Goal: Obtain resource: Download file/media

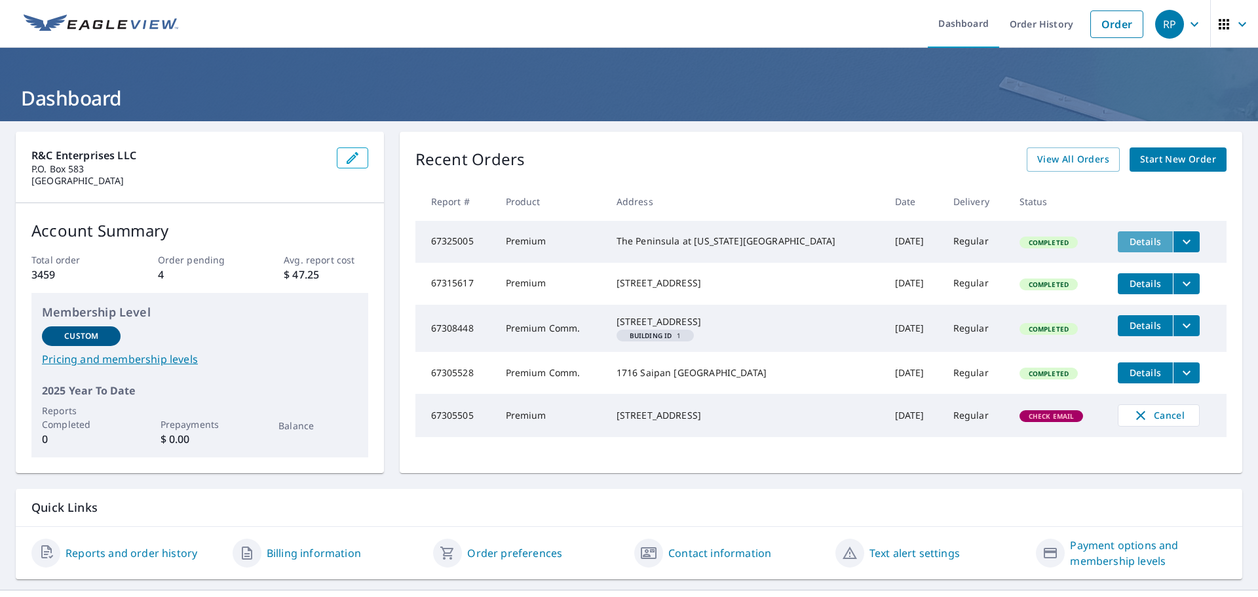
click at [1134, 238] on span "Details" at bounding box center [1144, 241] width 39 height 12
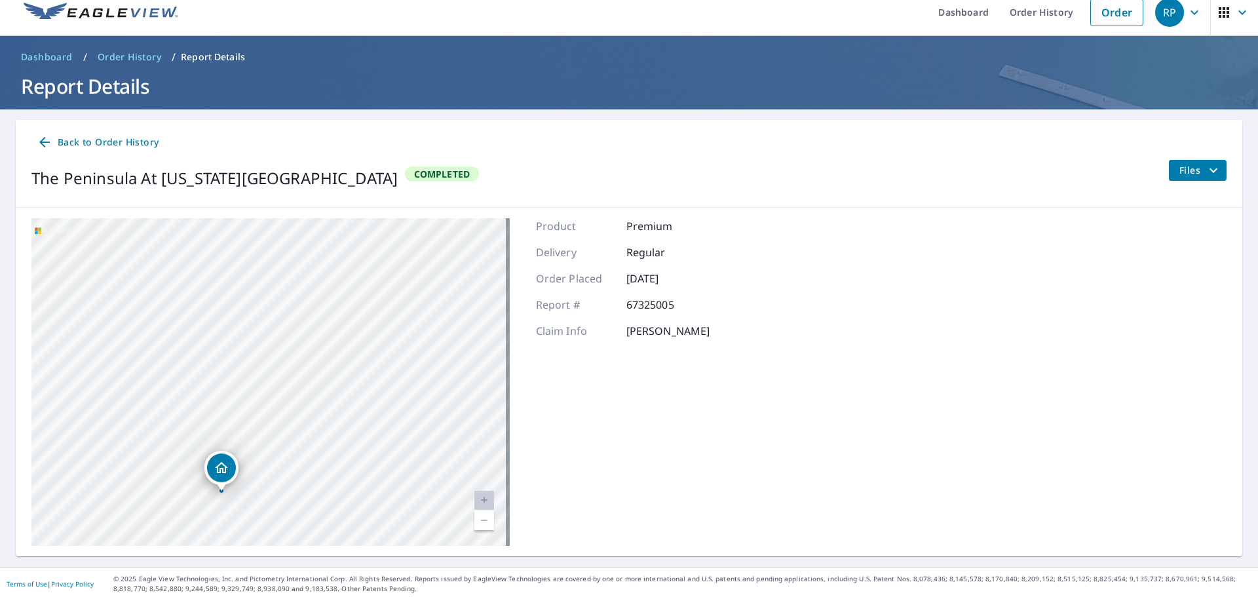
scroll to position [15, 0]
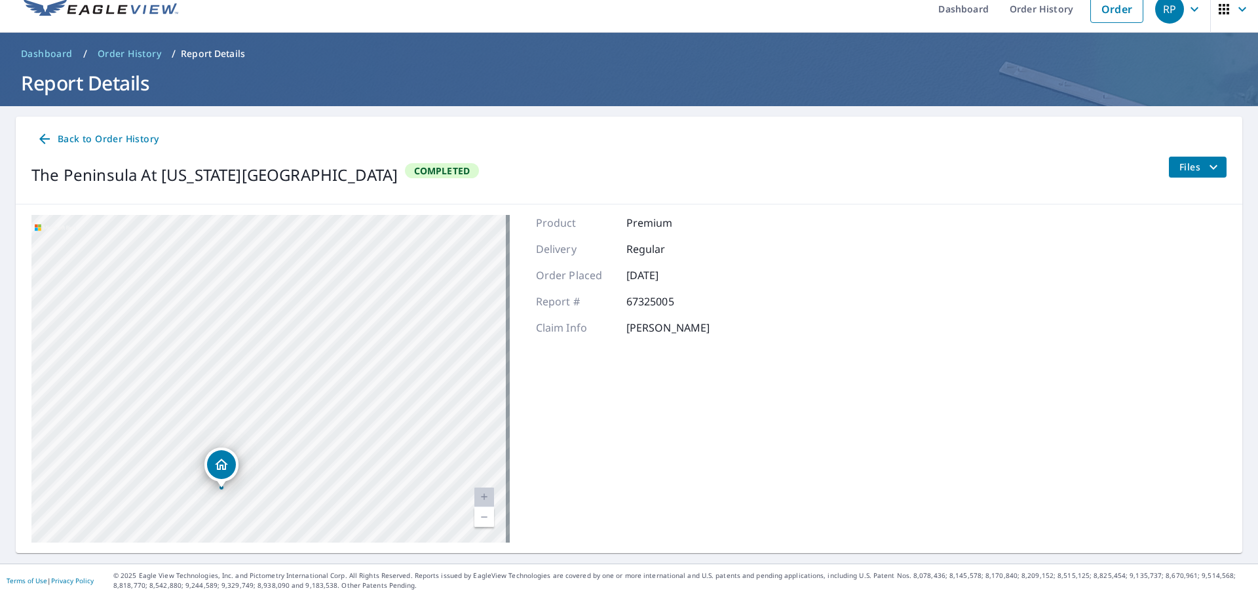
click at [1205, 165] on icon "filesDropdownBtn-67325005" at bounding box center [1213, 167] width 16 height 16
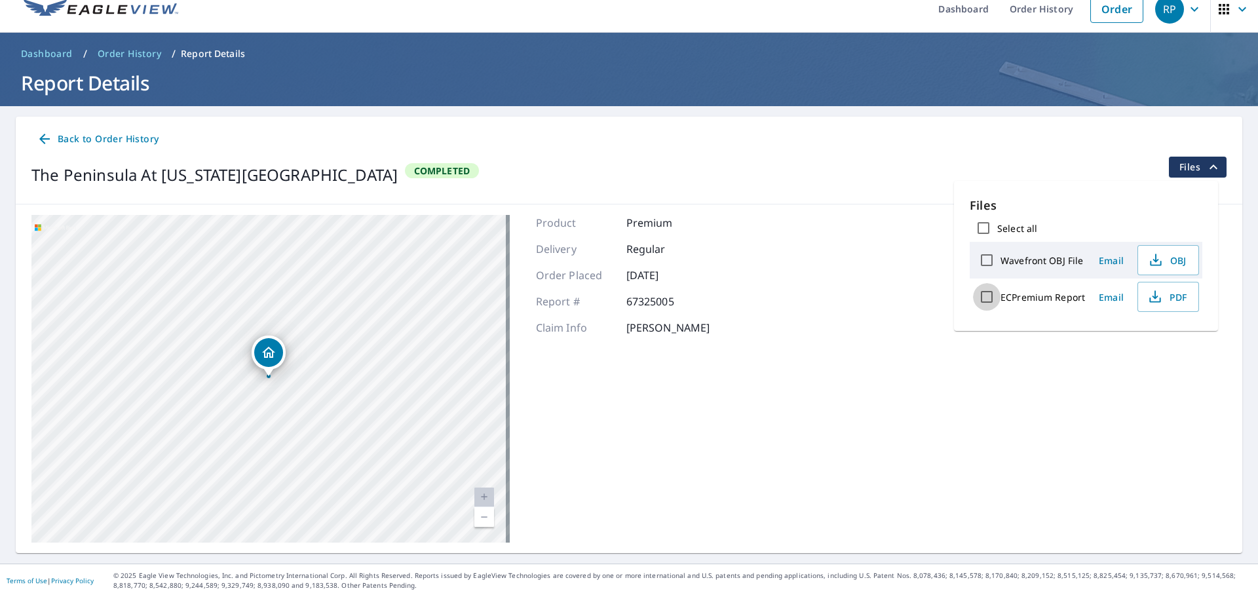
click at [998, 298] on input "ECPremium Report" at bounding box center [987, 297] width 28 height 28
checkbox input "true"
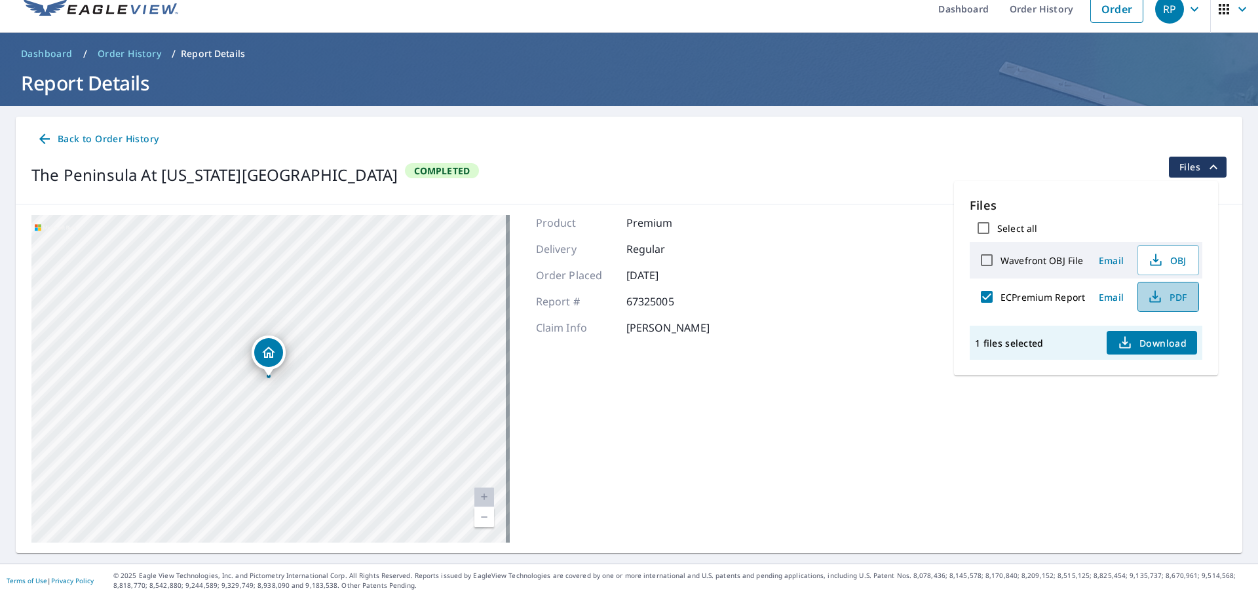
click at [1183, 297] on span "PDF" at bounding box center [1167, 297] width 42 height 16
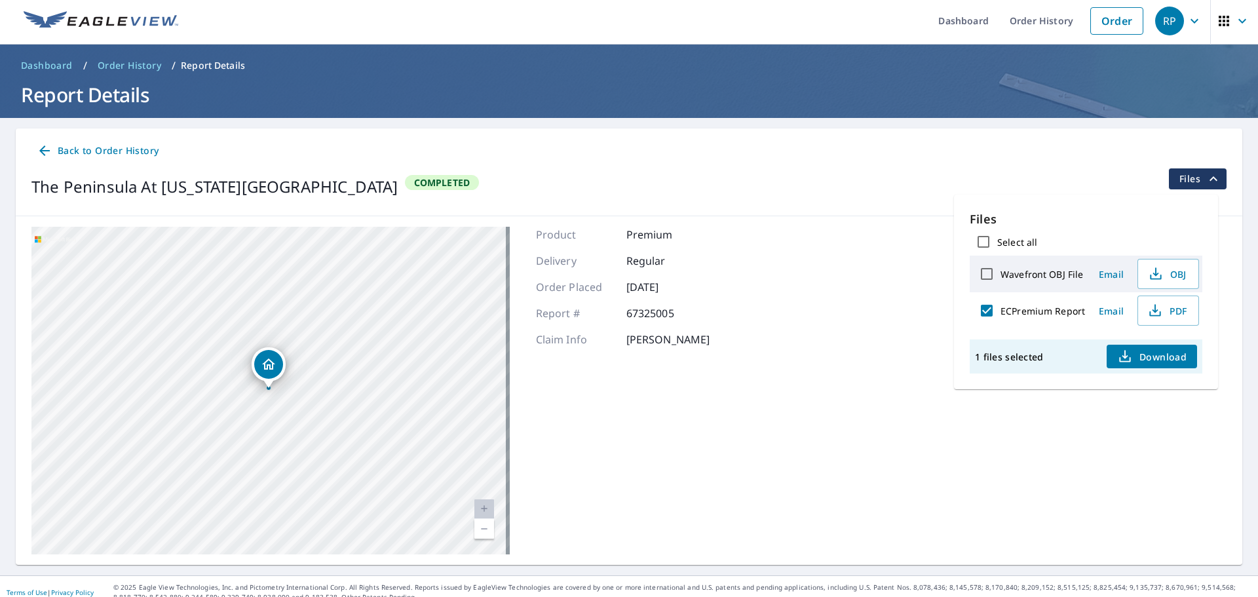
scroll to position [0, 0]
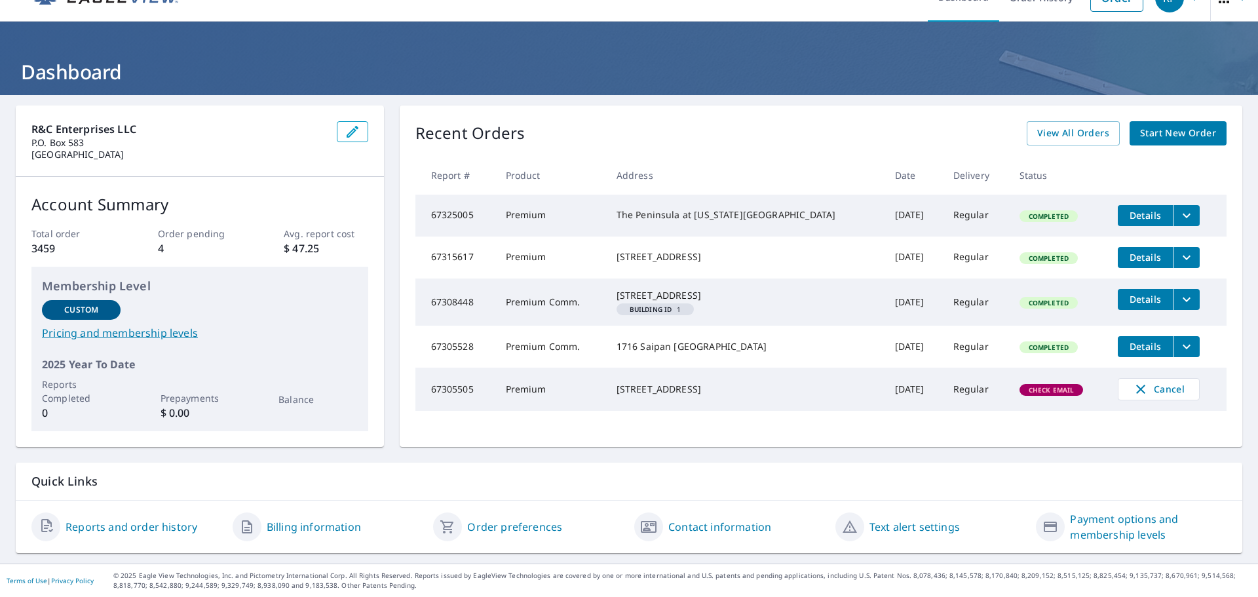
scroll to position [38, 0]
click at [1048, 125] on span "View All Orders" at bounding box center [1073, 133] width 72 height 16
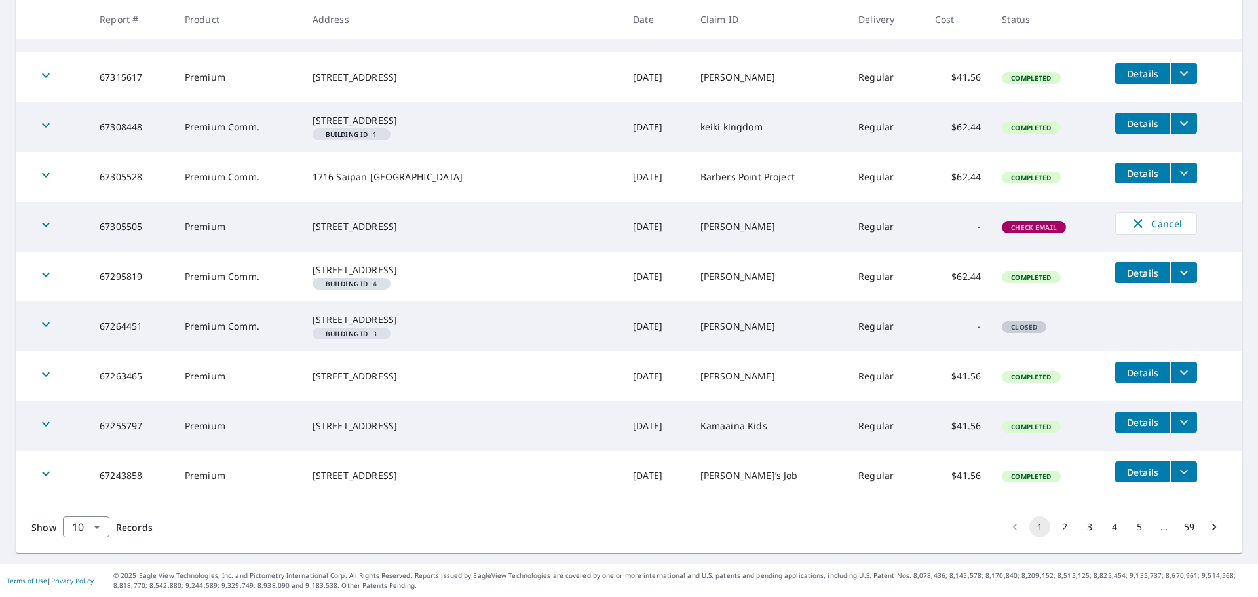
scroll to position [320, 0]
click at [1080, 527] on button "3" at bounding box center [1089, 526] width 21 height 21
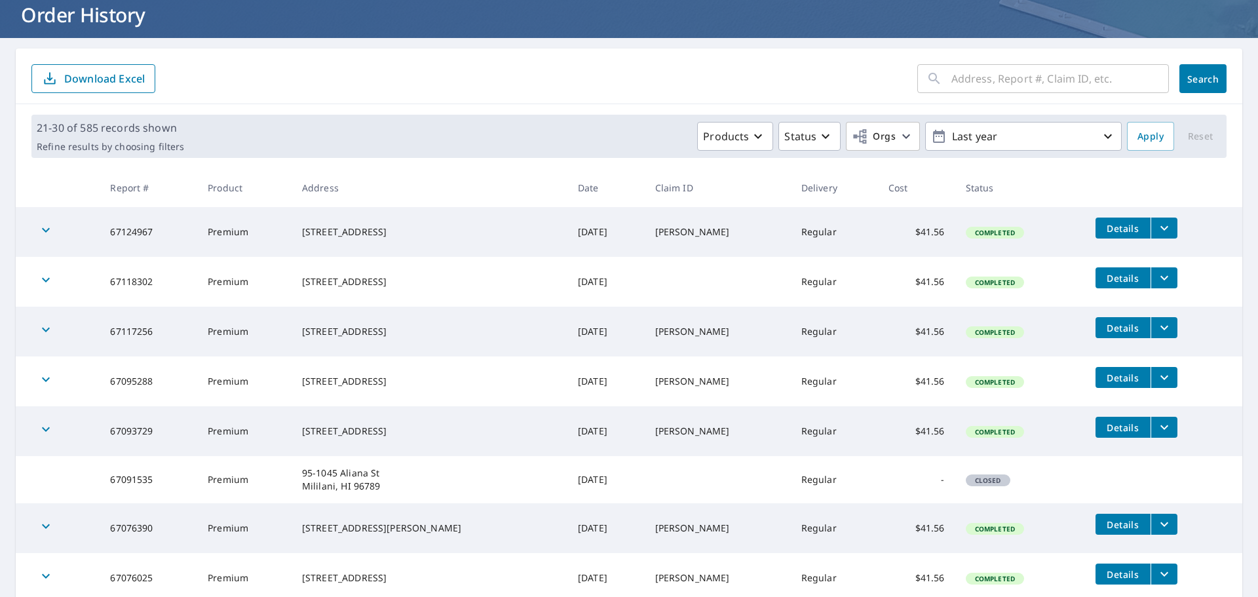
scroll to position [280, 0]
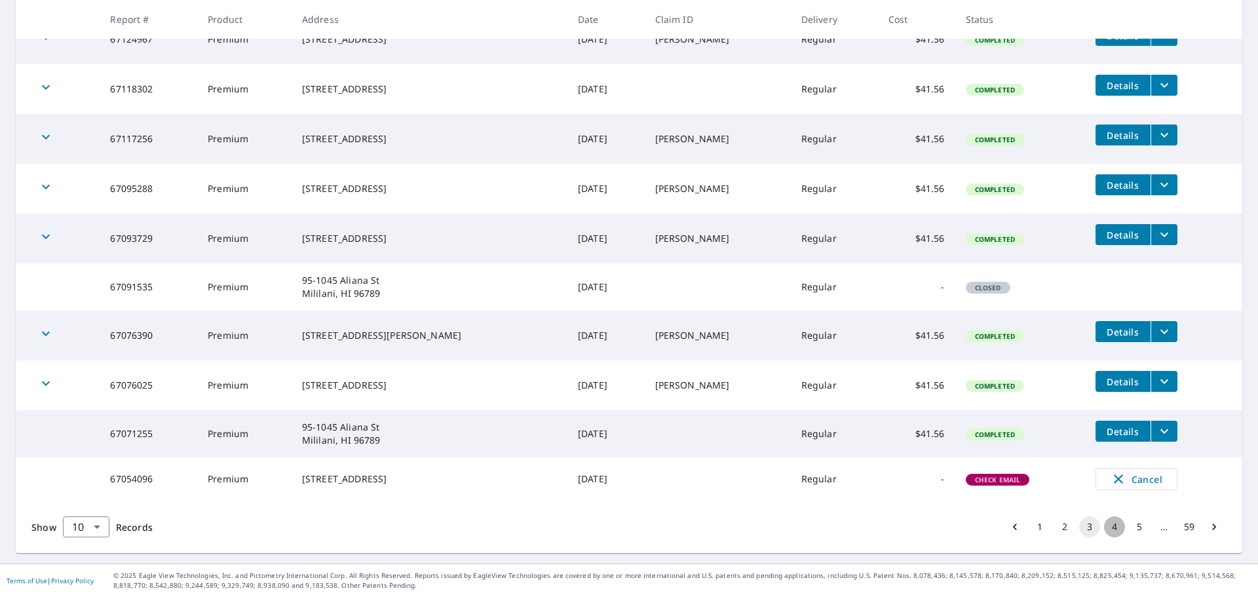
click at [1107, 527] on button "4" at bounding box center [1114, 526] width 21 height 21
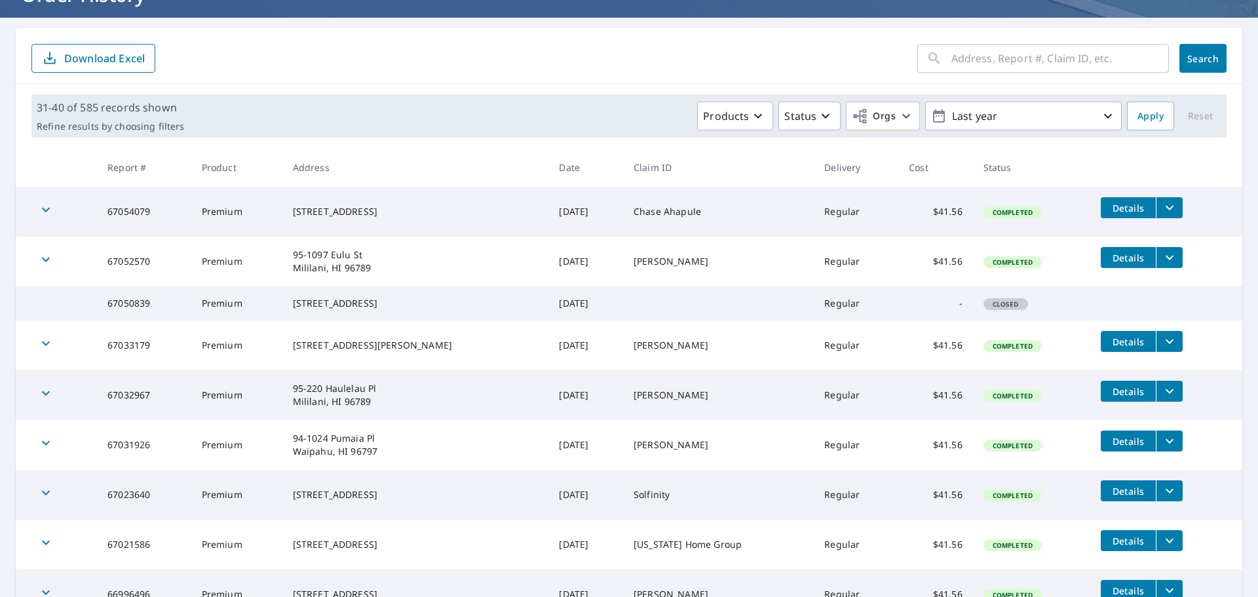
scroll to position [285, 0]
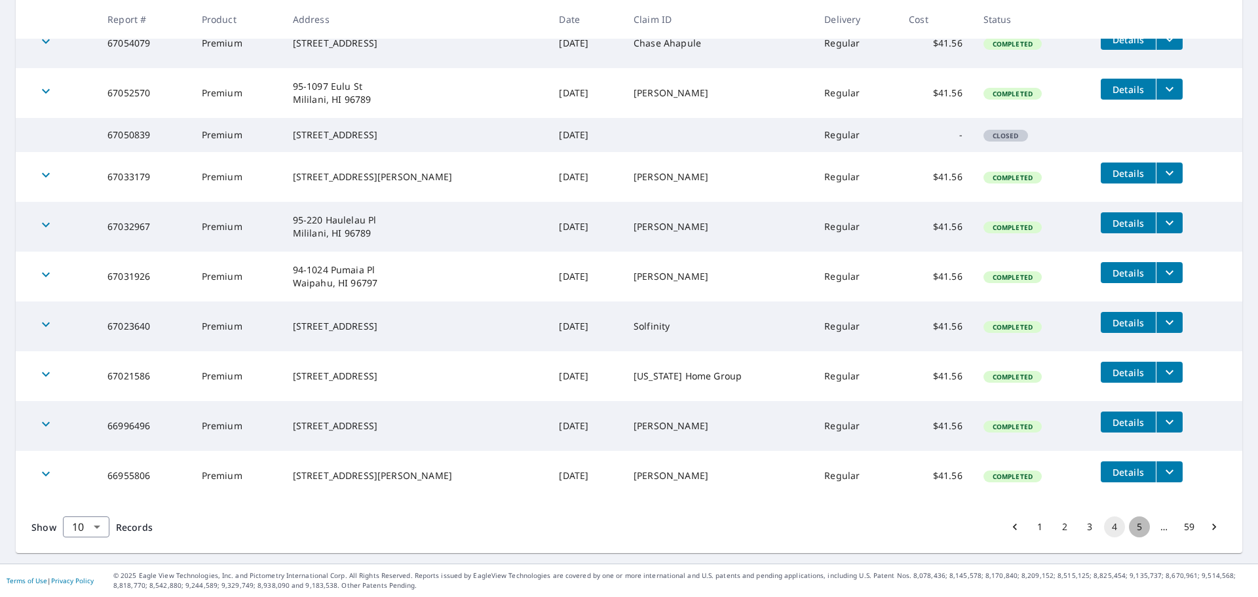
click at [1135, 529] on button "5" at bounding box center [1139, 526] width 21 height 21
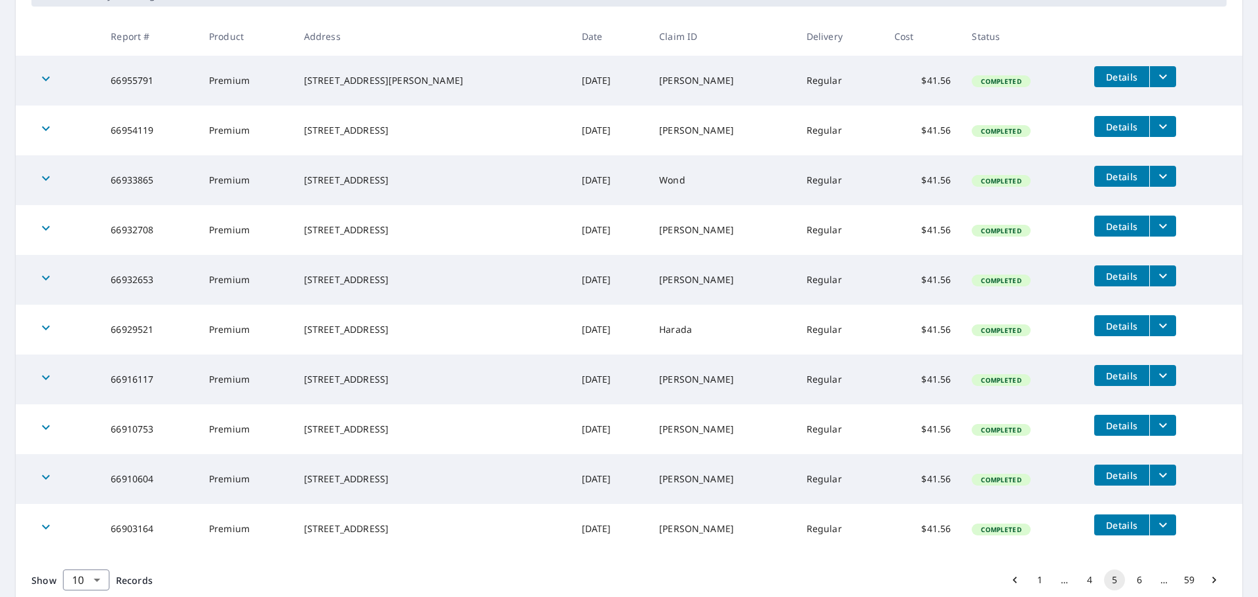
scroll to position [288, 0]
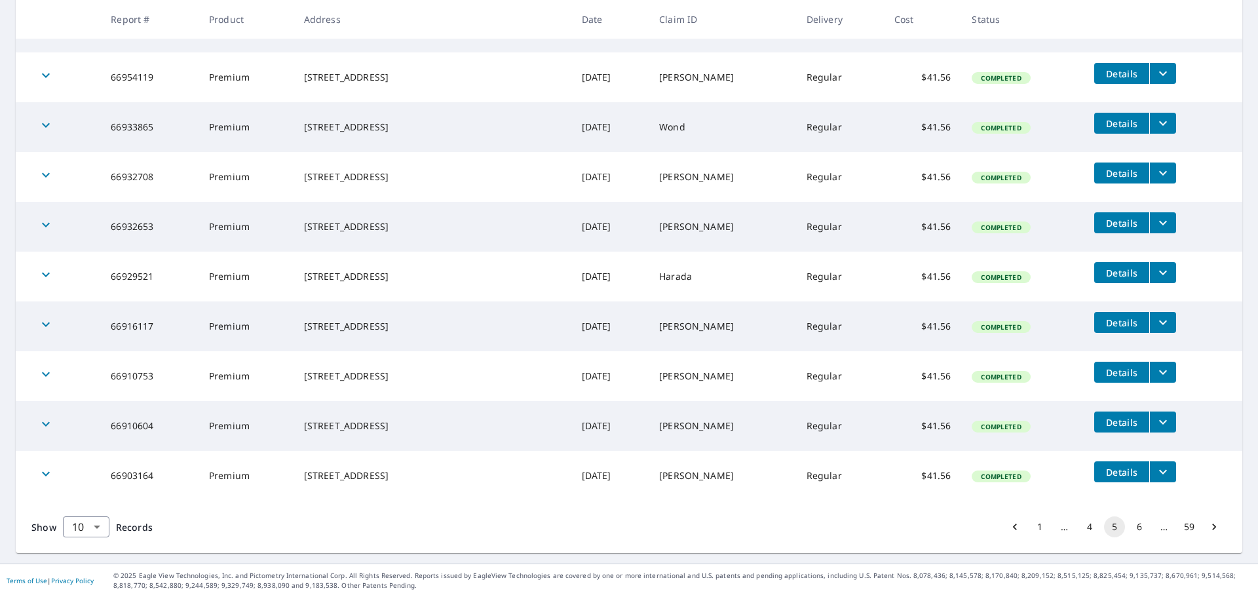
click at [1131, 526] on button "6" at bounding box center [1139, 526] width 21 height 21
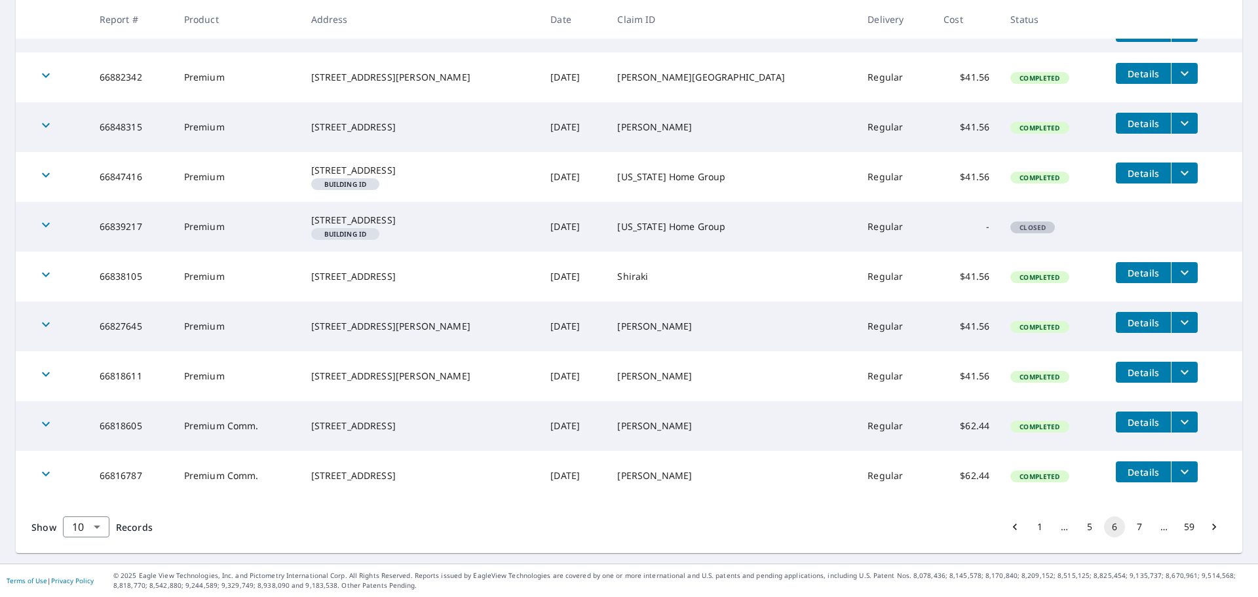
scroll to position [307, 0]
click at [1131, 531] on button "7" at bounding box center [1139, 526] width 21 height 21
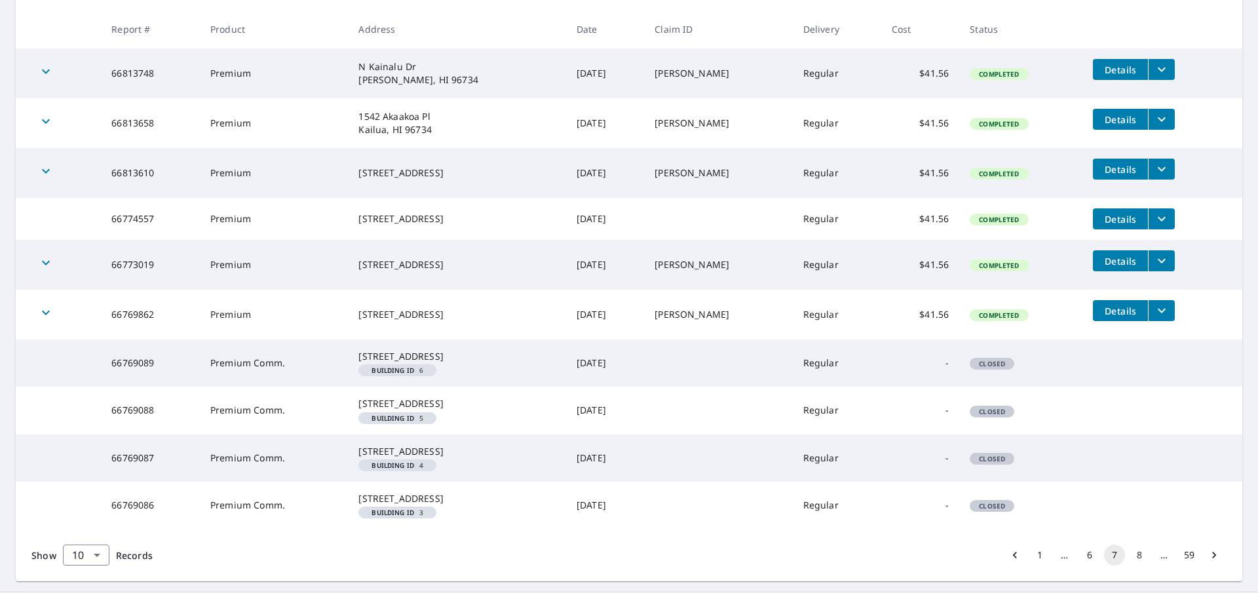
scroll to position [328, 0]
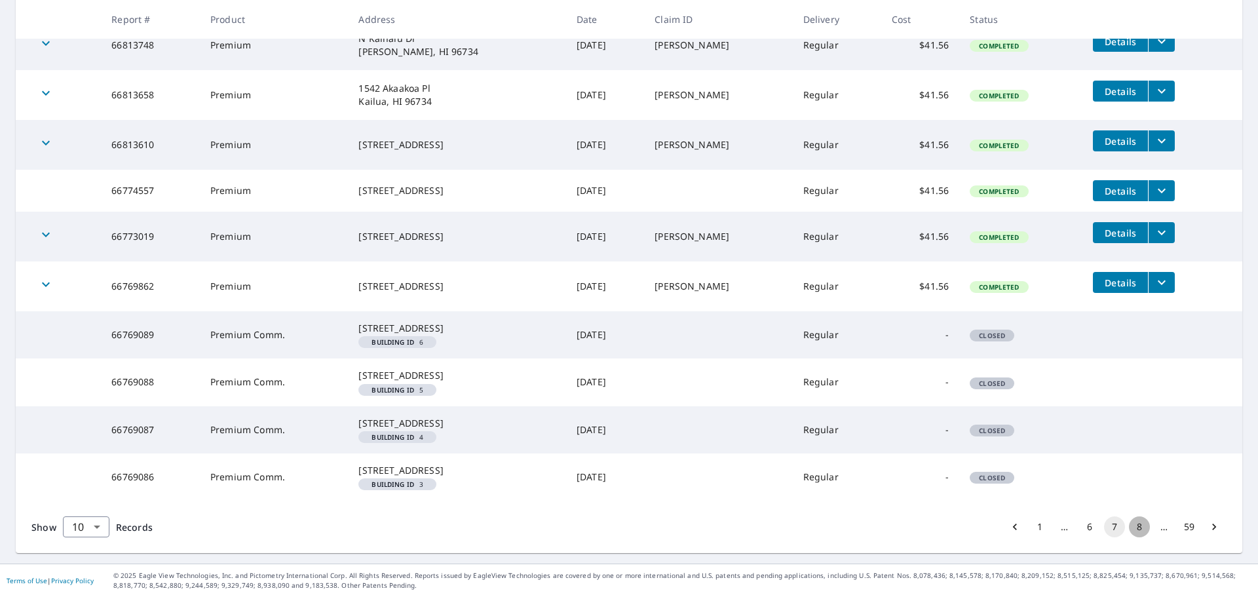
click at [1135, 527] on button "8" at bounding box center [1139, 526] width 21 height 21
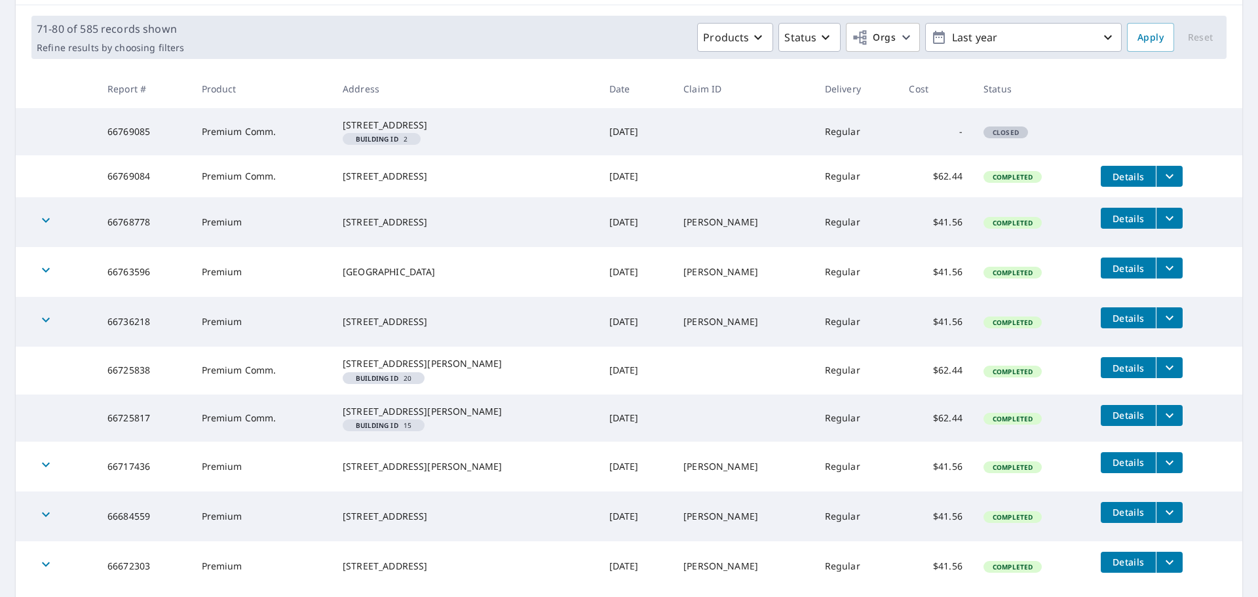
scroll to position [317, 0]
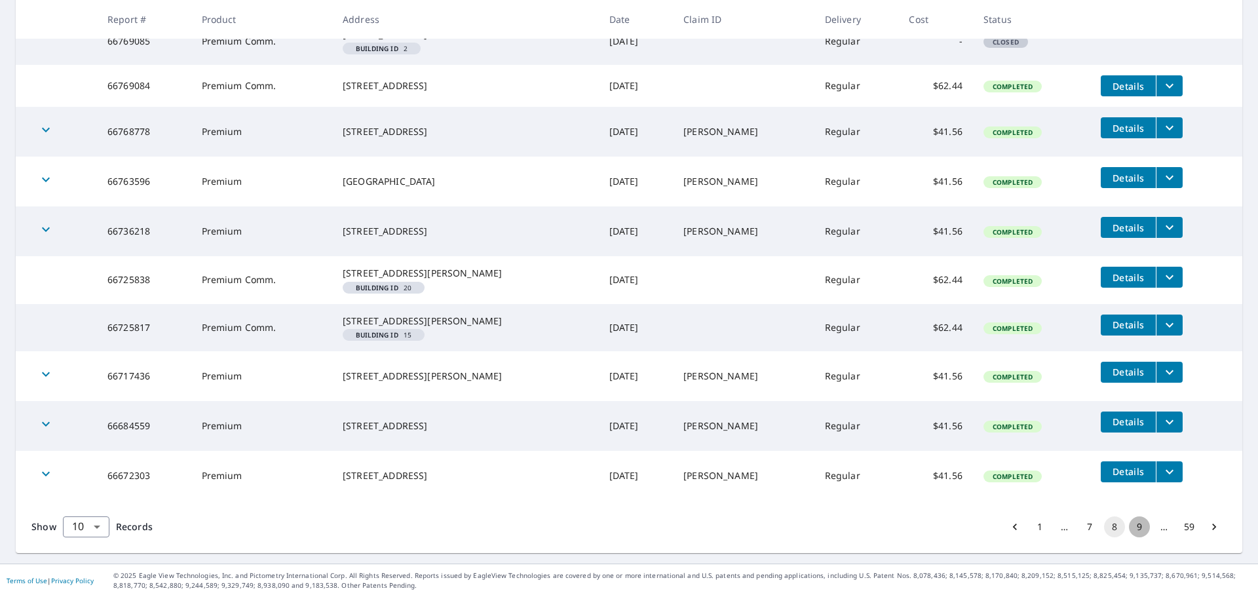
click at [1129, 527] on button "9" at bounding box center [1139, 526] width 21 height 21
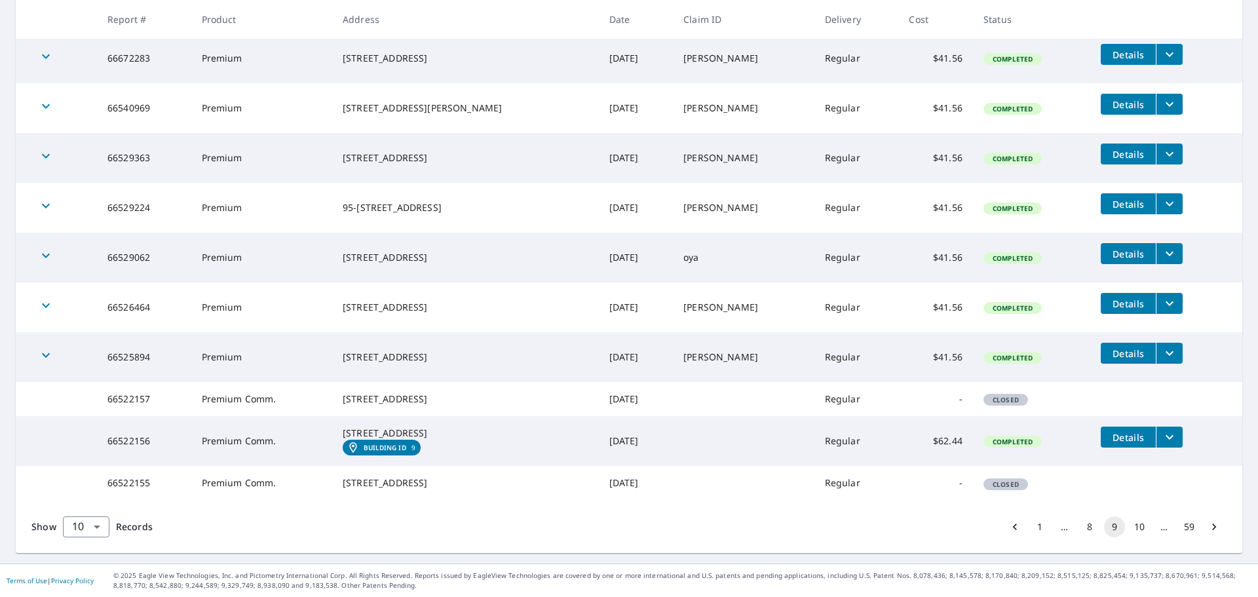
scroll to position [295, 0]
click at [1138, 525] on button "10" at bounding box center [1139, 526] width 21 height 21
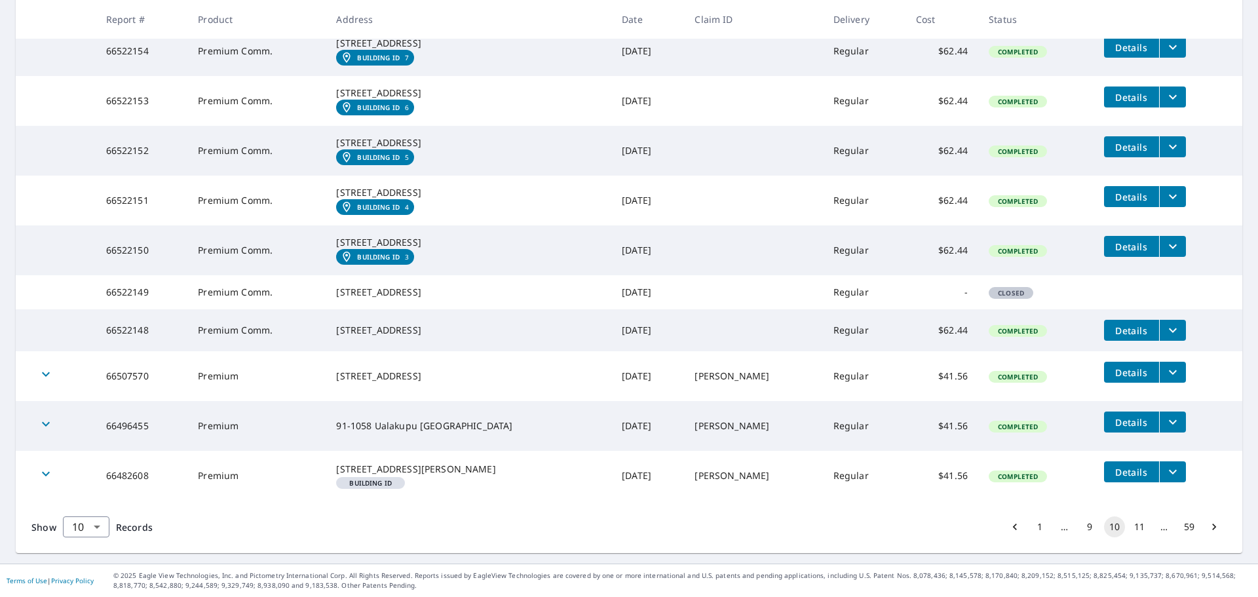
scroll to position [359, 0]
click at [1129, 526] on button "11" at bounding box center [1139, 526] width 21 height 21
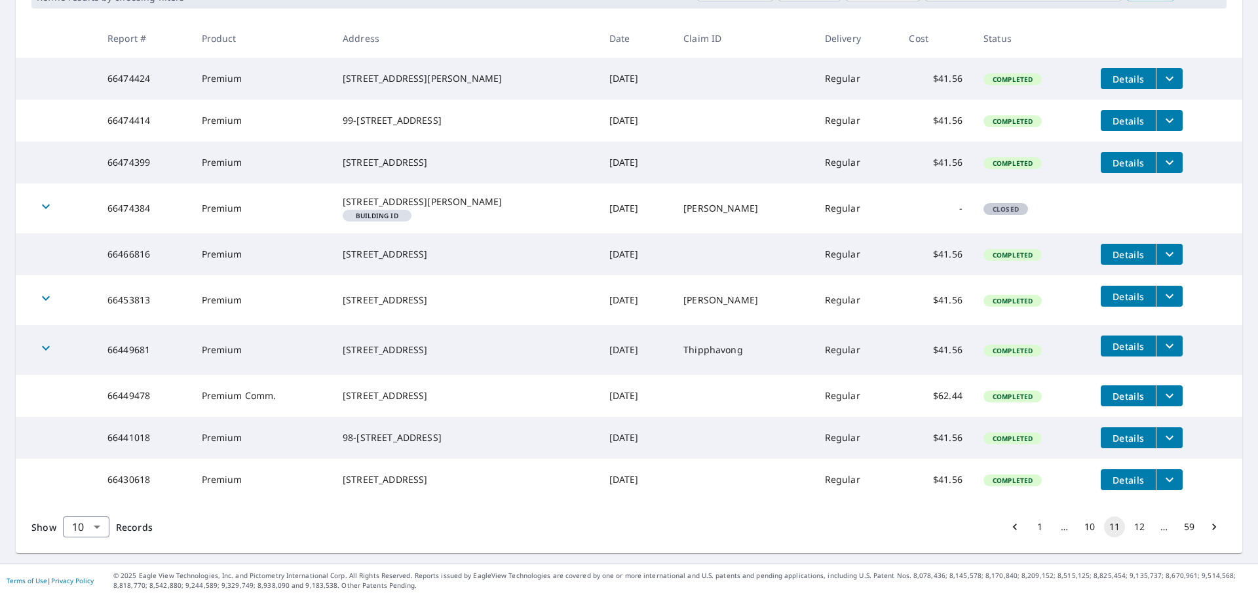
scroll to position [280, 0]
click at [1133, 529] on button "12" at bounding box center [1139, 526] width 21 height 21
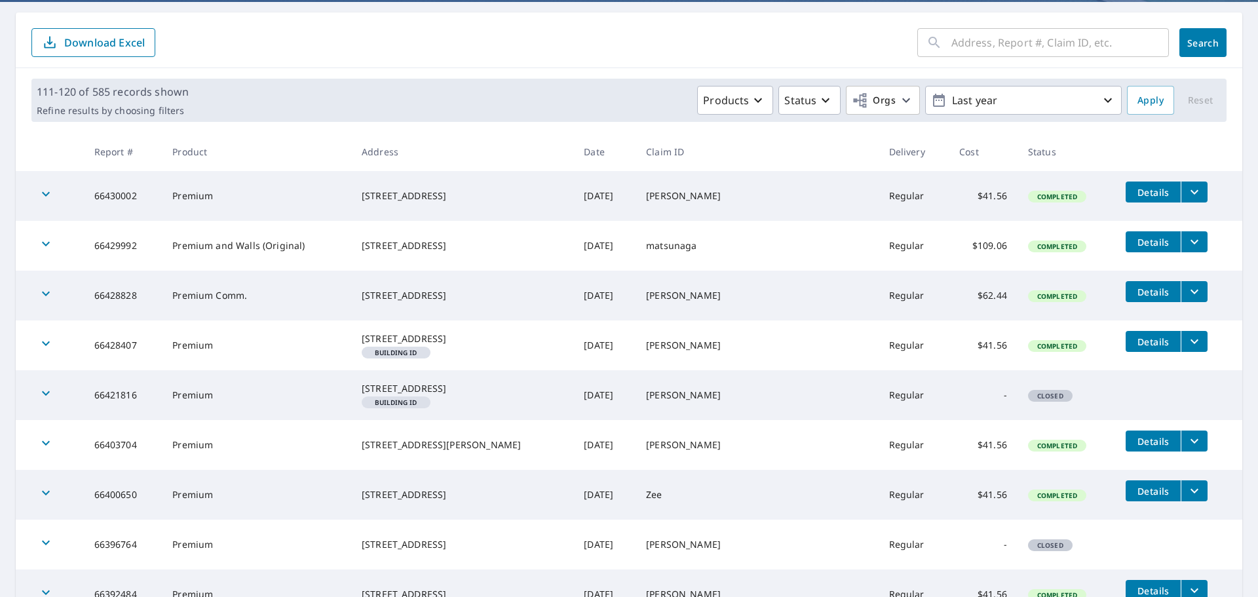
scroll to position [309, 0]
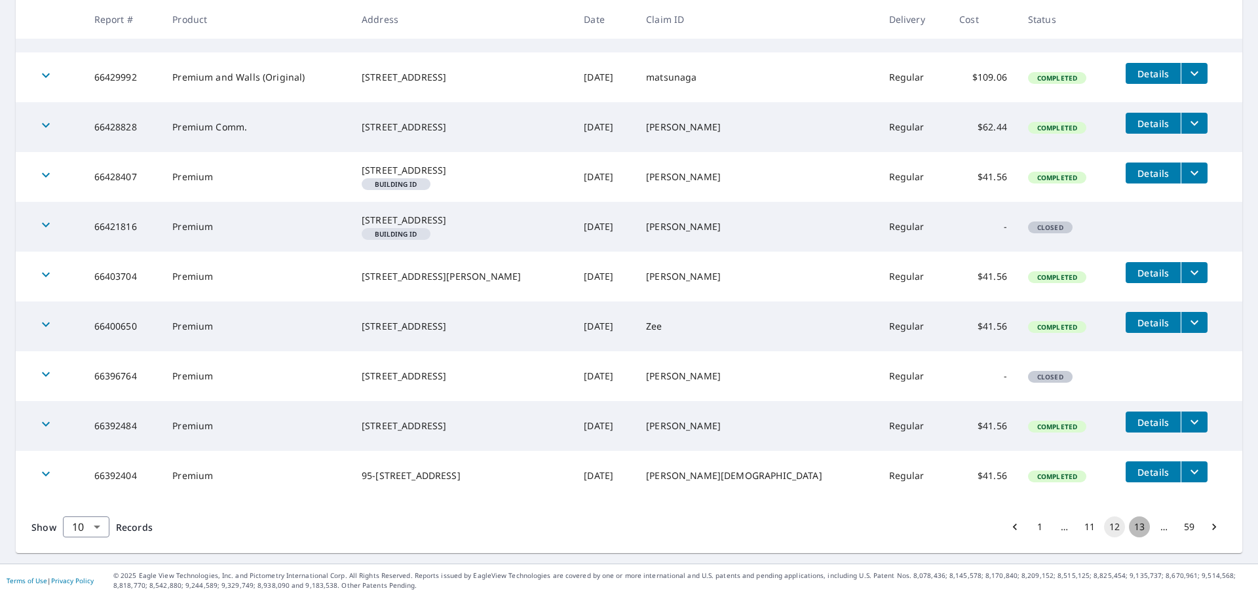
click at [1131, 523] on button "13" at bounding box center [1139, 526] width 21 height 21
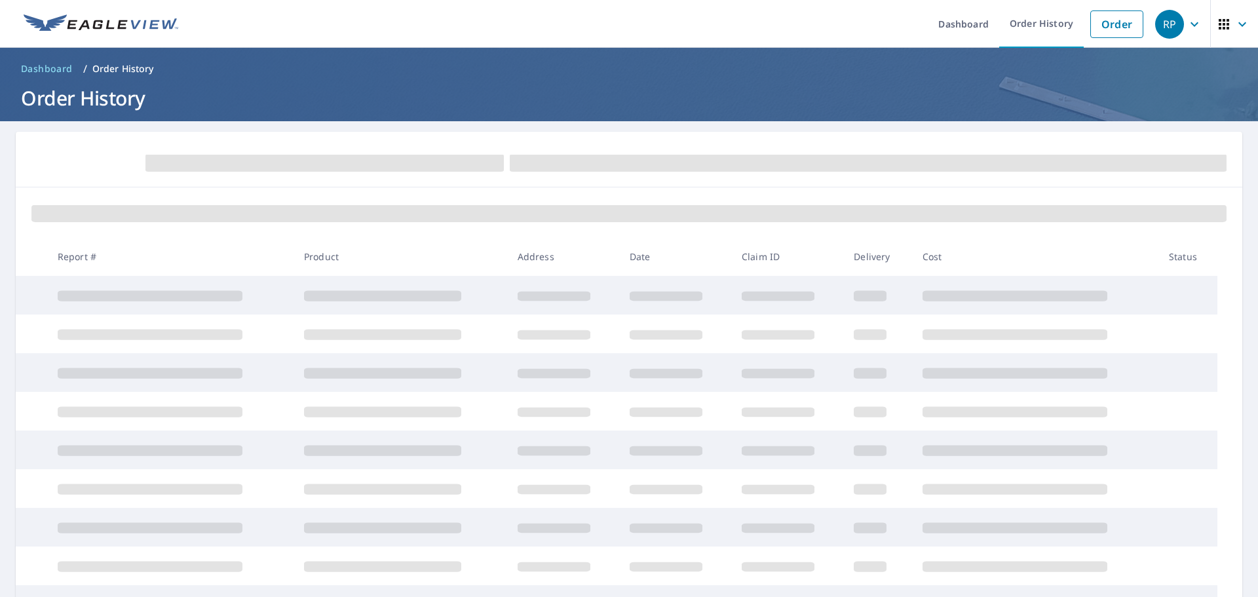
scroll to position [162, 0]
